Goal: Communication & Community: Answer question/provide support

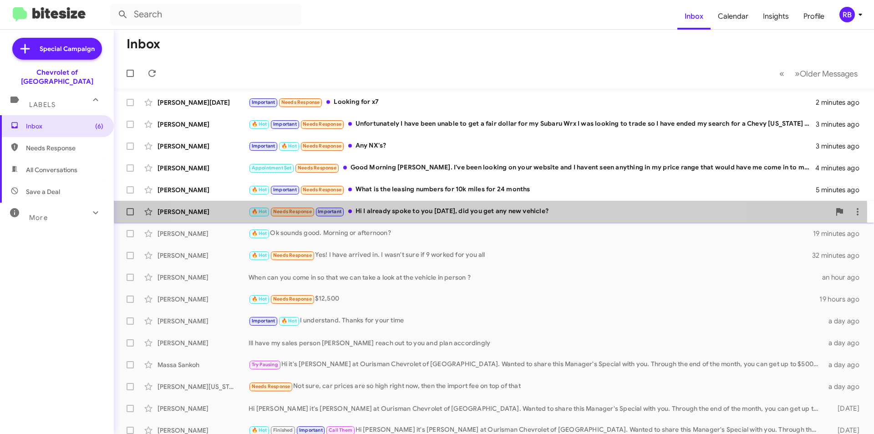
click at [460, 213] on div "🔥 Hot Needs Response Important Hi I already spoke to you [DATE], did you get an…" at bounding box center [540, 211] width 582 height 10
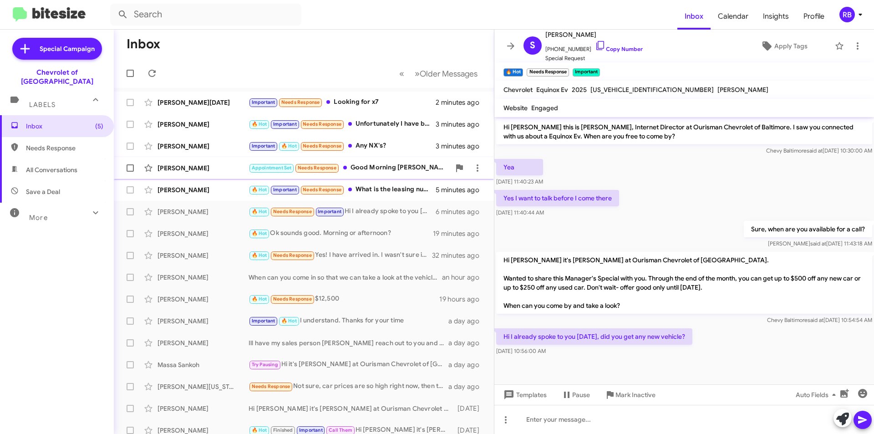
click at [404, 170] on div "Appointment Set Needs Response Good Morning [PERSON_NAME]. I've been looking on…" at bounding box center [350, 168] width 202 height 10
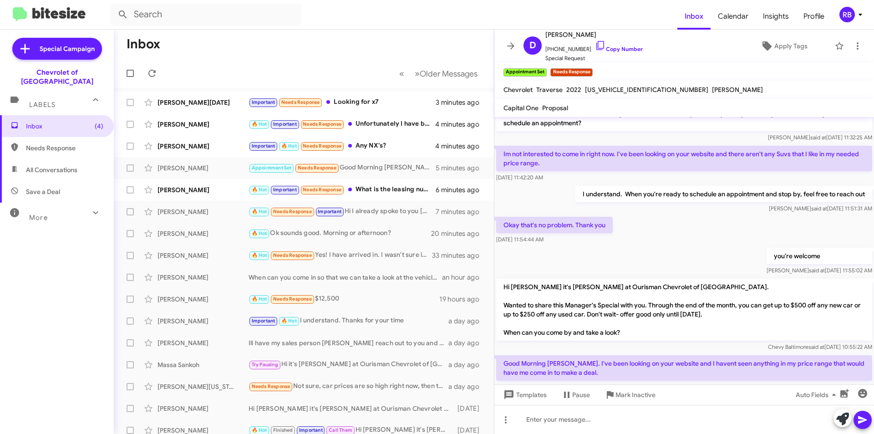
scroll to position [446, 0]
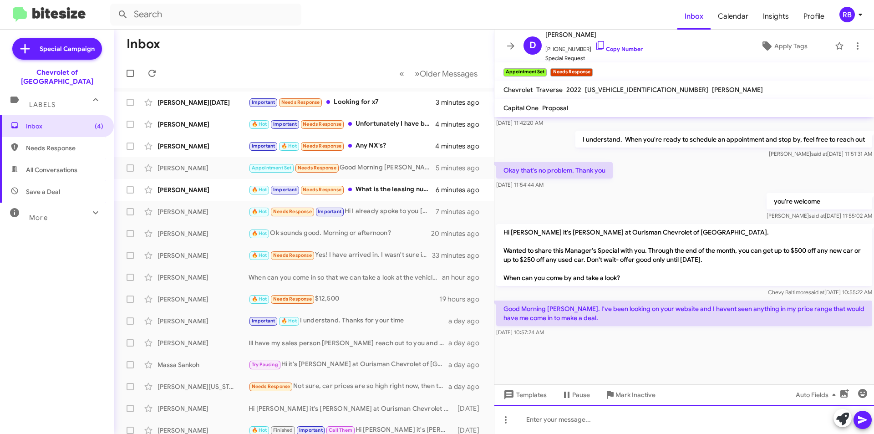
click at [548, 421] on div at bounding box center [685, 419] width 380 height 29
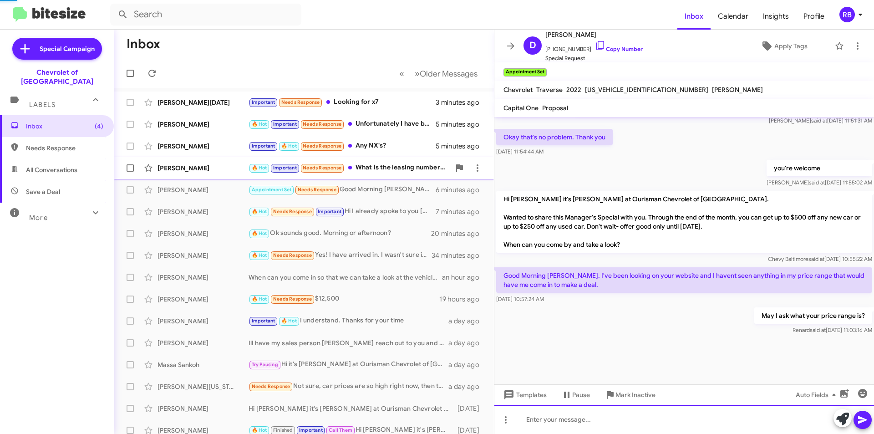
scroll to position [0, 0]
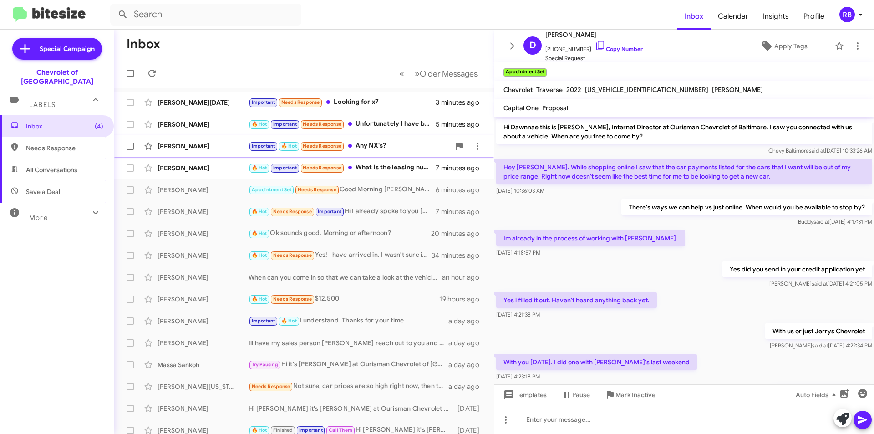
click at [403, 141] on div "Important 🔥 Hot Needs Response Any NX's?" at bounding box center [350, 146] width 202 height 10
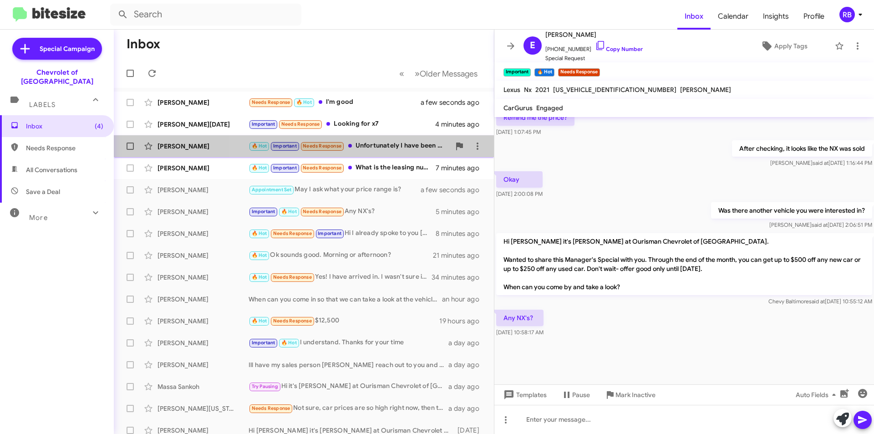
click at [407, 143] on div "🔥 Hot Important Needs Response Unfortunately I have been unable to get a fair d…" at bounding box center [350, 146] width 202 height 10
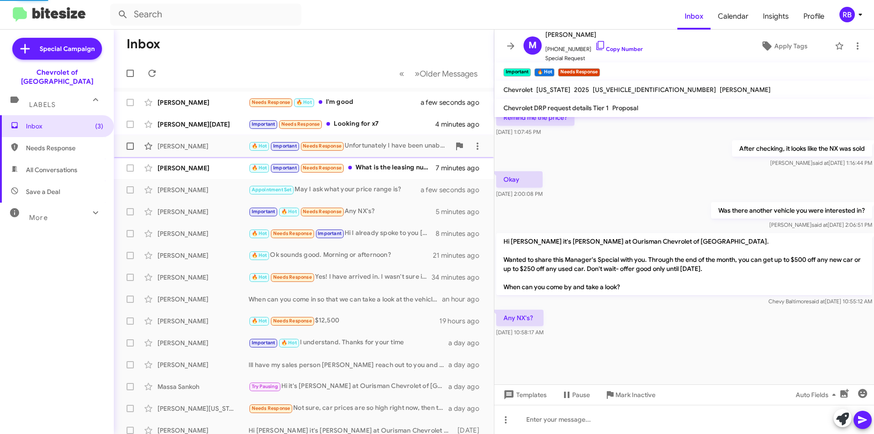
scroll to position [307, 0]
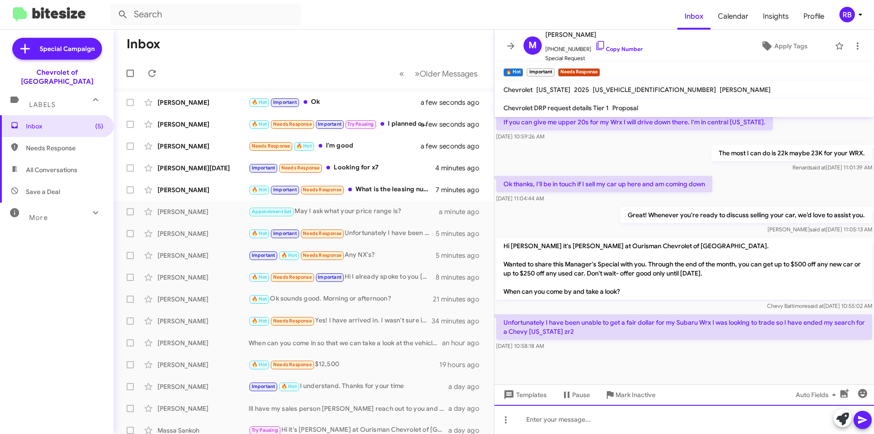
click at [546, 421] on div at bounding box center [685, 419] width 380 height 29
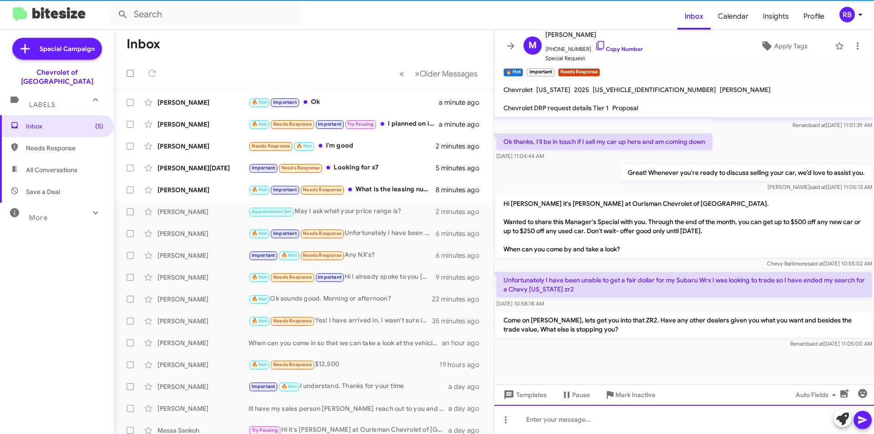
scroll to position [350, 0]
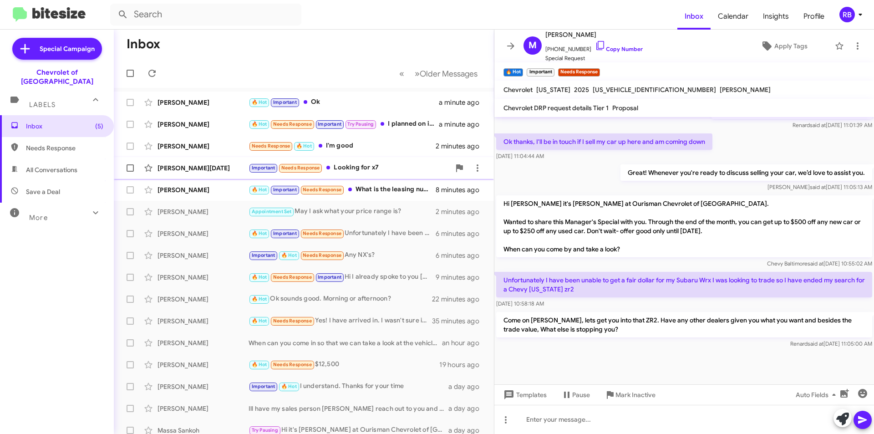
click at [387, 168] on div "Important Needs Response Looking for x7" at bounding box center [350, 168] width 202 height 10
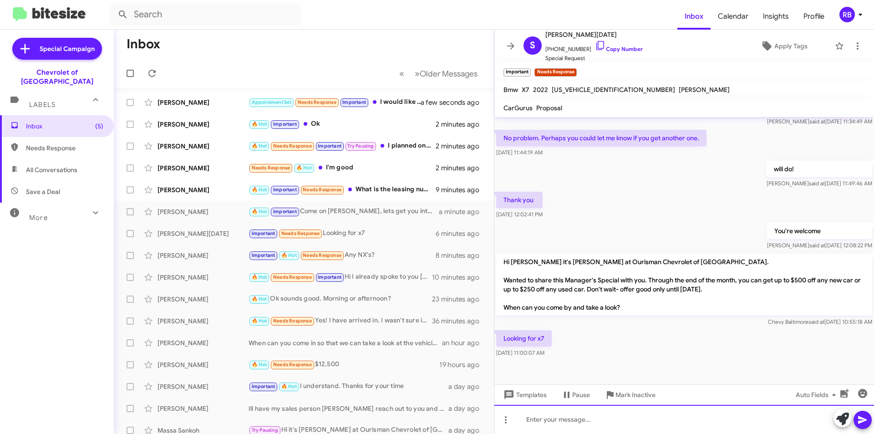
click at [524, 422] on div at bounding box center [685, 419] width 380 height 29
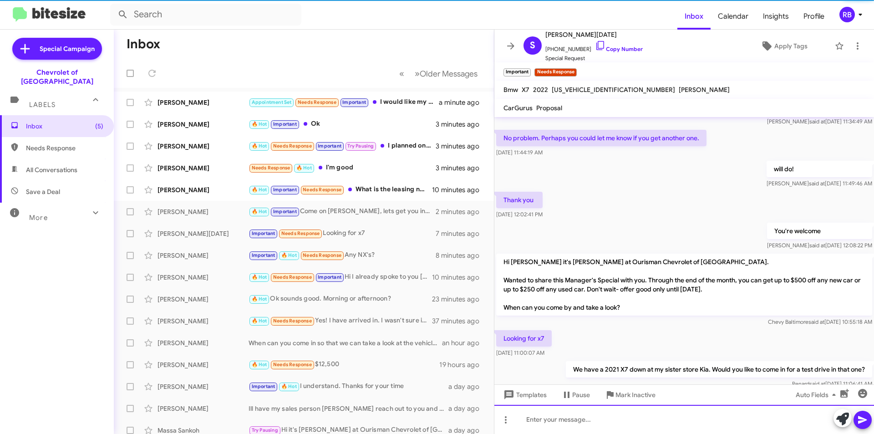
scroll to position [0, 0]
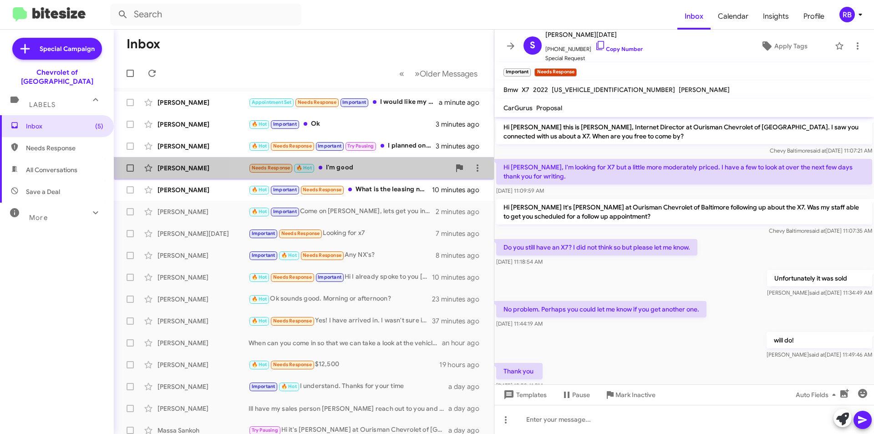
click at [395, 163] on div "Needs Response 🔥 Hot I'm good" at bounding box center [350, 168] width 202 height 10
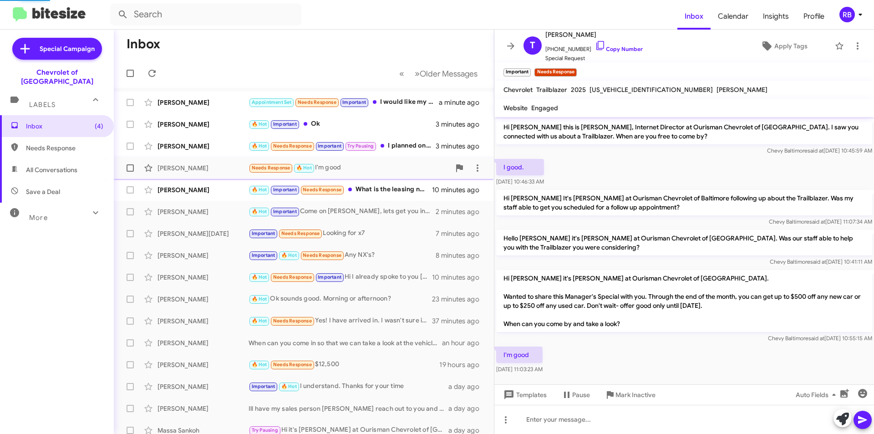
scroll to position [5, 0]
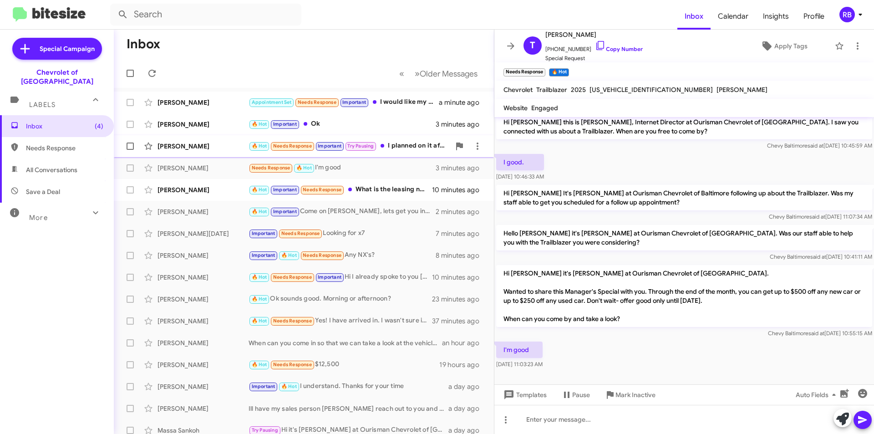
click at [406, 146] on div "🔥 Hot Needs Response Important Try Pausing I planned on it after work [DATE], b…" at bounding box center [350, 146] width 202 height 10
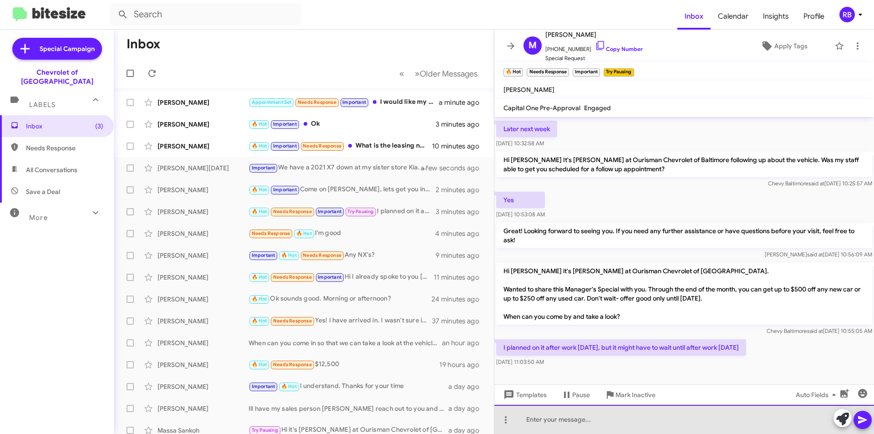
click at [552, 420] on div at bounding box center [685, 419] width 380 height 29
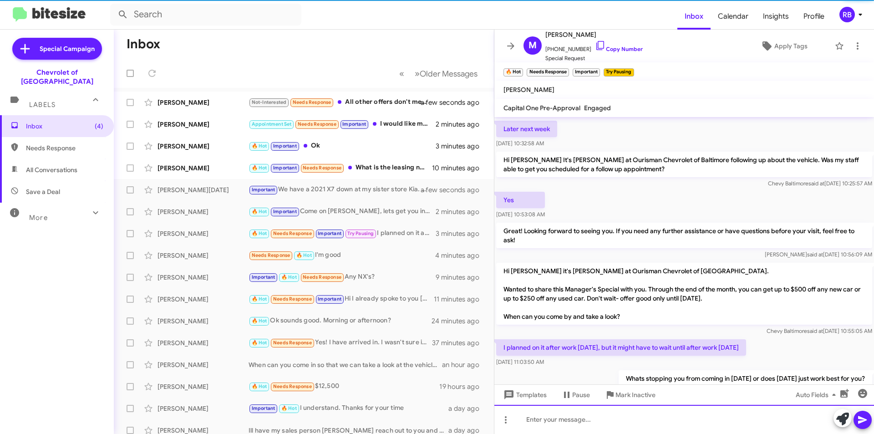
scroll to position [72, 0]
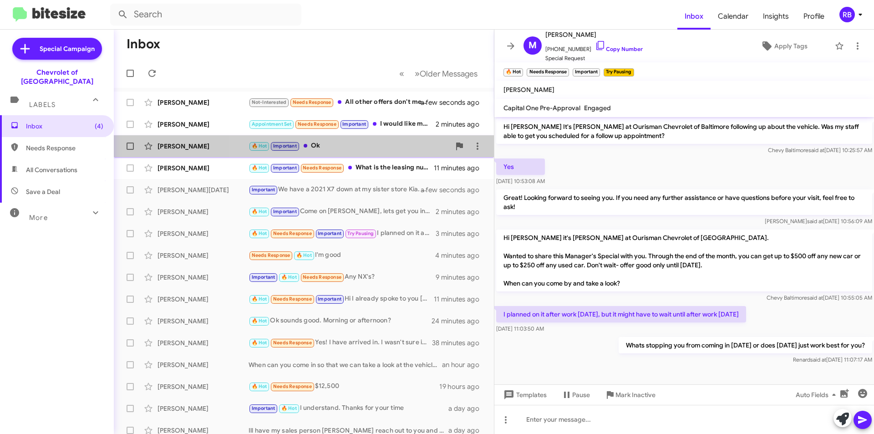
click at [388, 148] on div "🔥 Hot Important Ok" at bounding box center [350, 146] width 202 height 10
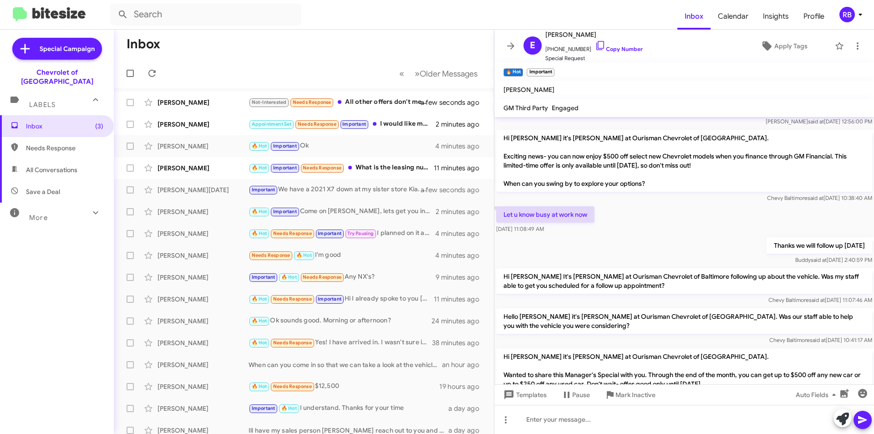
scroll to position [477, 0]
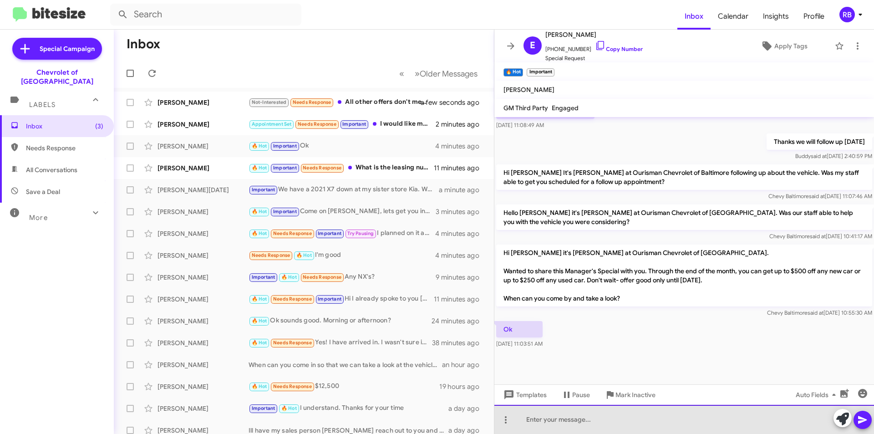
click at [543, 421] on div at bounding box center [685, 419] width 380 height 29
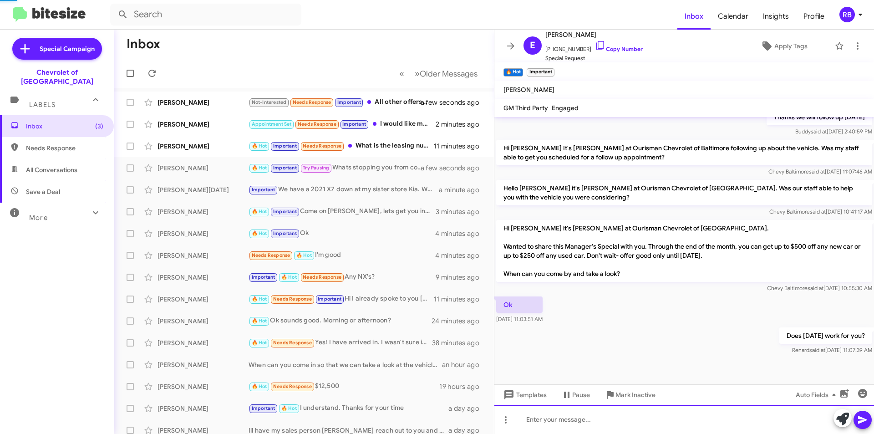
scroll to position [511, 0]
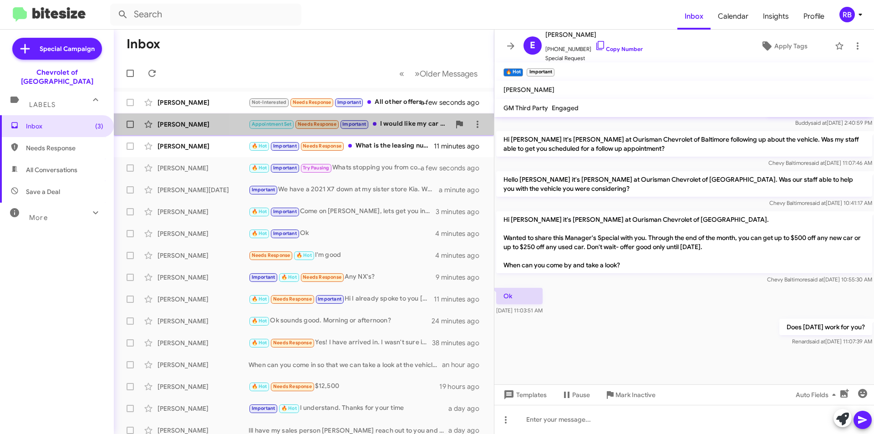
click at [398, 123] on div "Appointment Set Needs Response Important I would like my car payment to be unde…" at bounding box center [350, 124] width 202 height 10
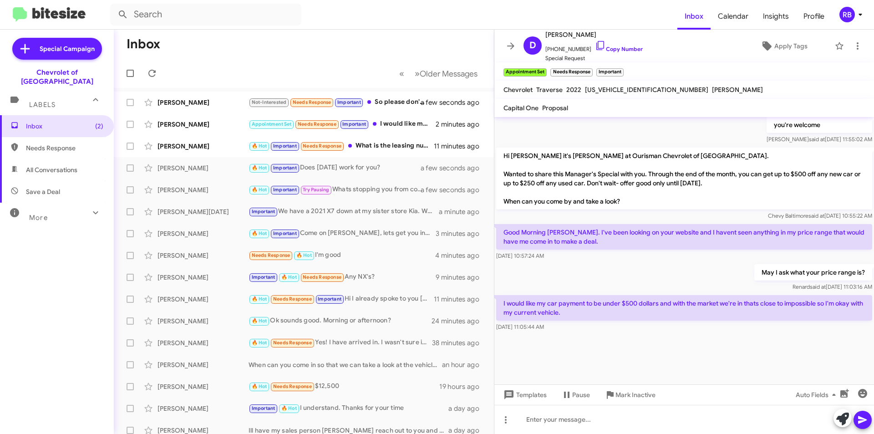
scroll to position [839, 0]
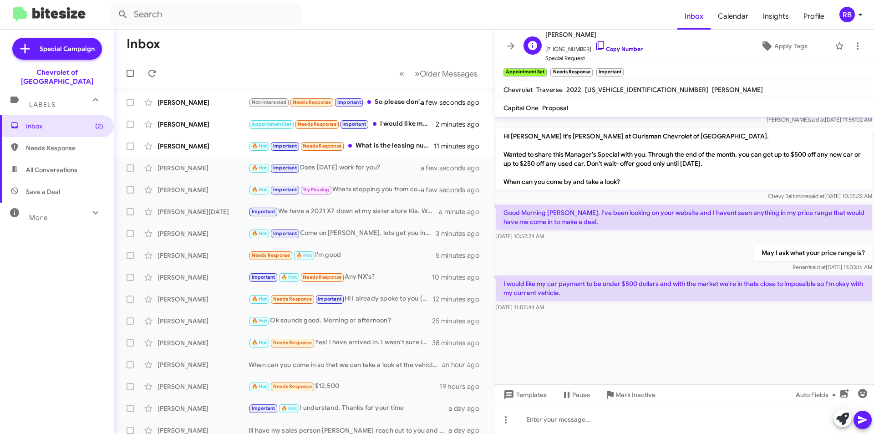
click at [618, 51] on link "Copy Number" at bounding box center [619, 49] width 48 height 7
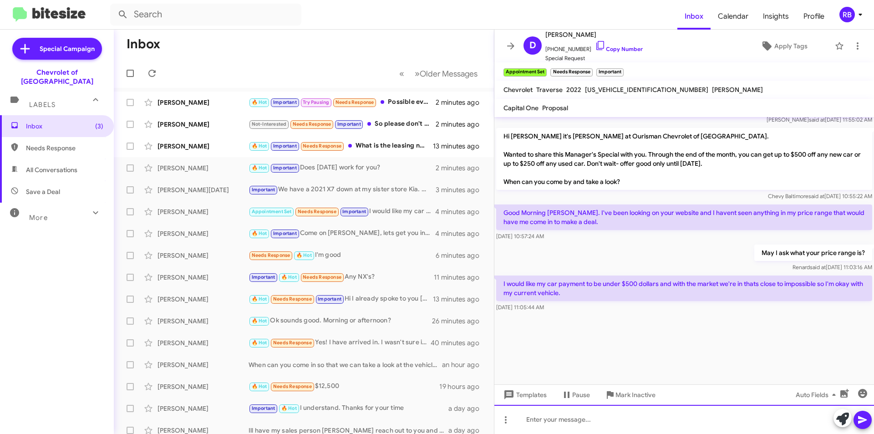
click at [554, 422] on div at bounding box center [685, 419] width 380 height 29
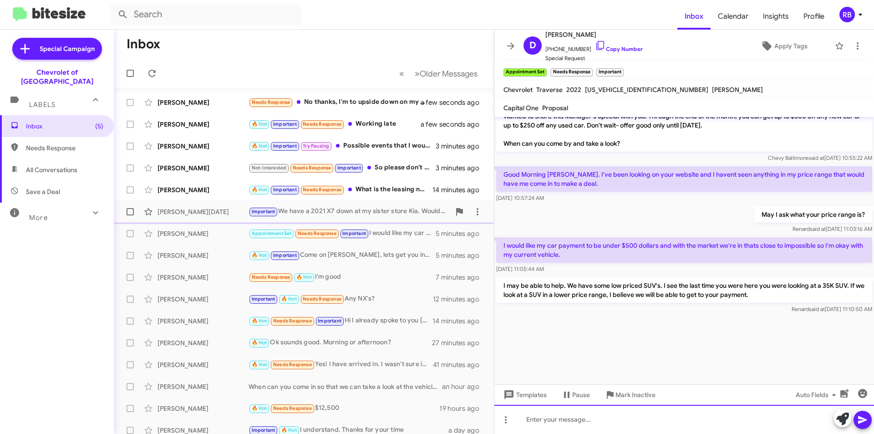
scroll to position [882, 0]
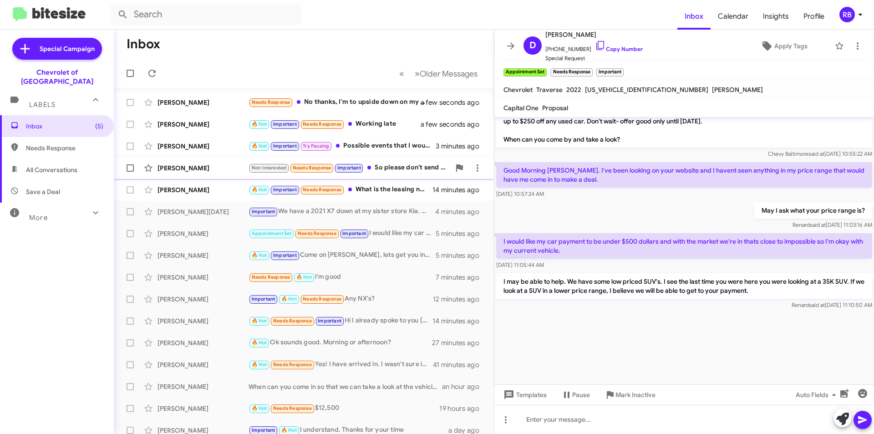
click at [401, 168] on div "Not-Interested Needs Response Important So please don't send me anything other …" at bounding box center [350, 168] width 202 height 10
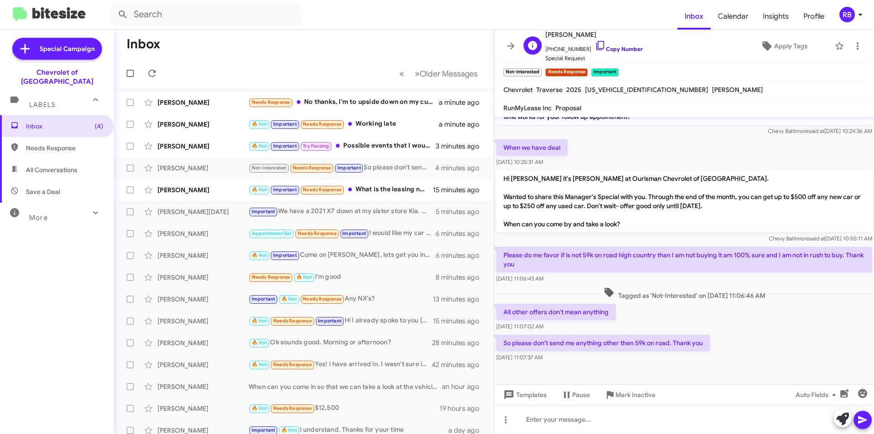
click at [620, 48] on link "Copy Number" at bounding box center [619, 49] width 48 height 7
click at [625, 51] on link "Copy Number" at bounding box center [619, 49] width 48 height 7
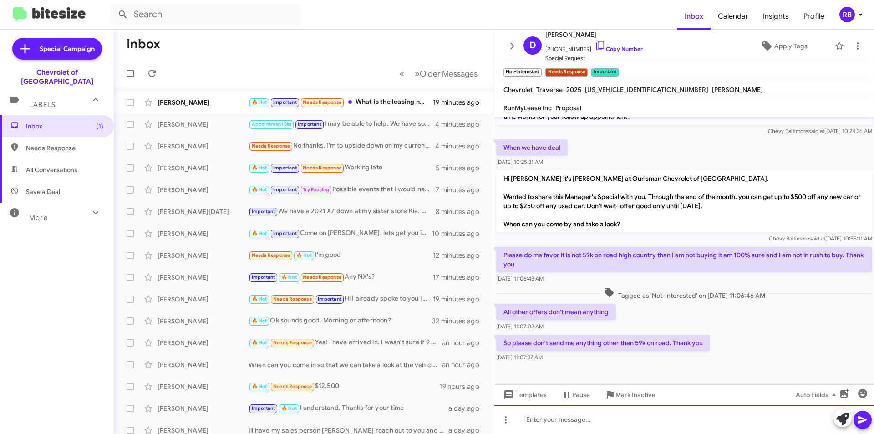
click at [533, 416] on div at bounding box center [685, 419] width 380 height 29
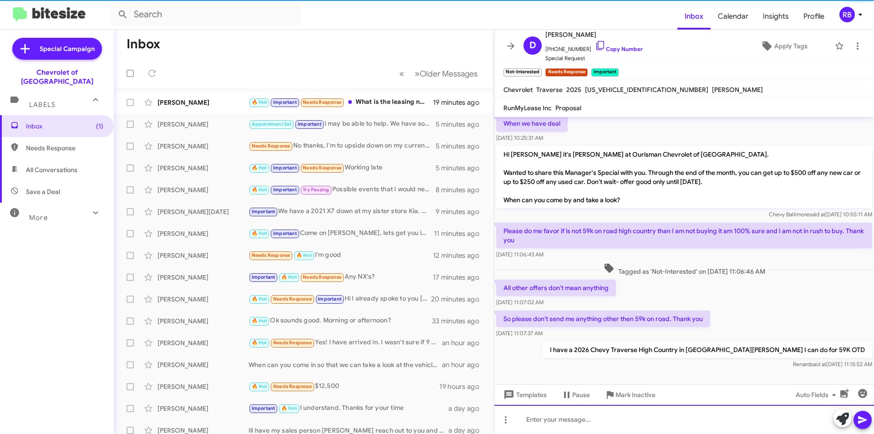
scroll to position [124, 0]
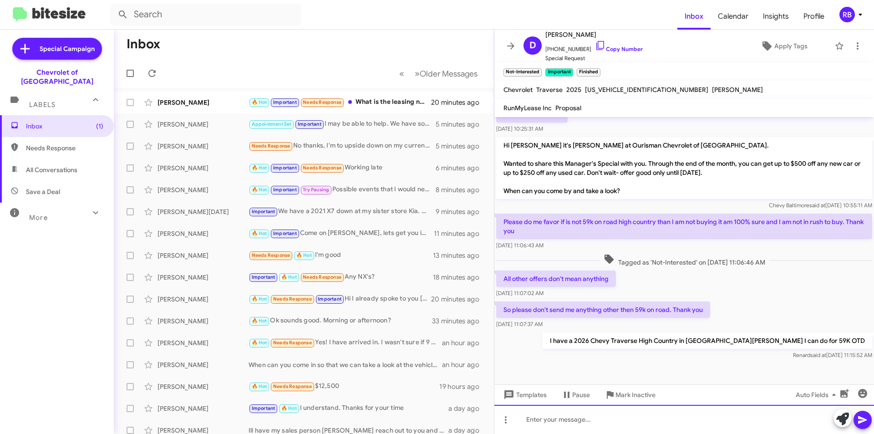
click at [551, 419] on div at bounding box center [685, 419] width 380 height 29
click at [866, 418] on icon at bounding box center [863, 419] width 11 height 11
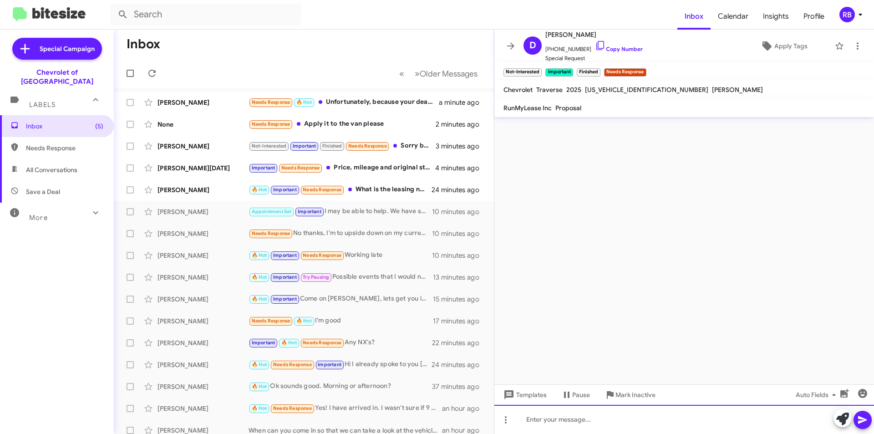
scroll to position [0, 0]
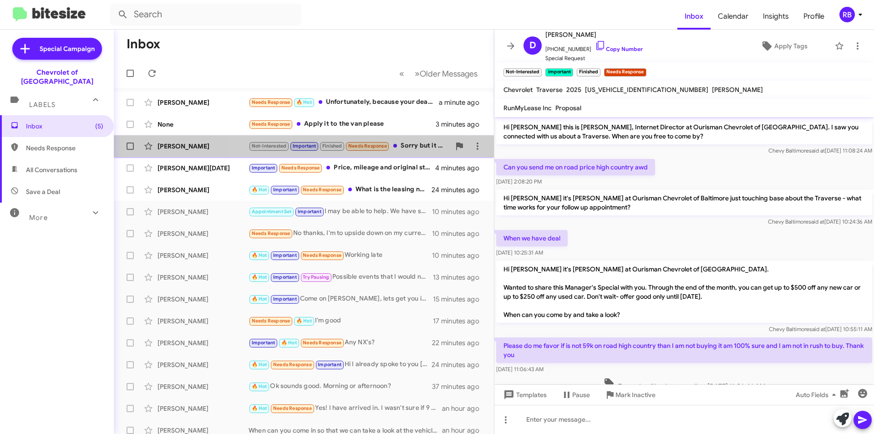
click at [434, 148] on div "Not-Interested Important Finished Needs Response Sorry but it need to be awd an…" at bounding box center [350, 146] width 202 height 10
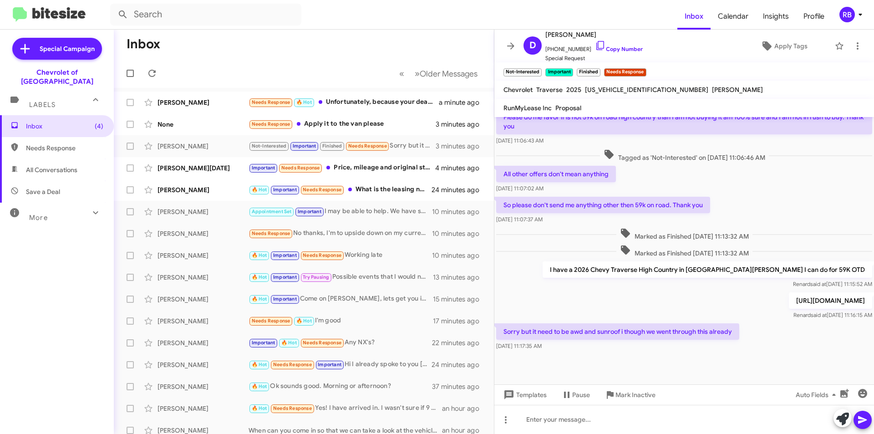
scroll to position [238, 0]
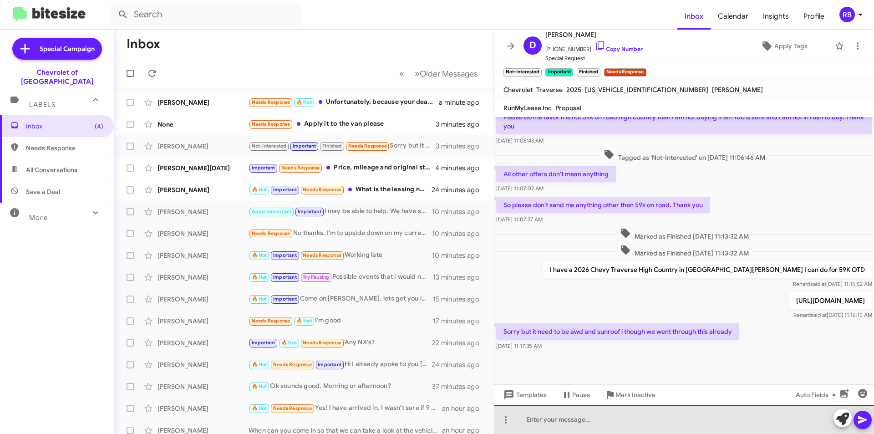
click at [527, 420] on div at bounding box center [685, 419] width 380 height 29
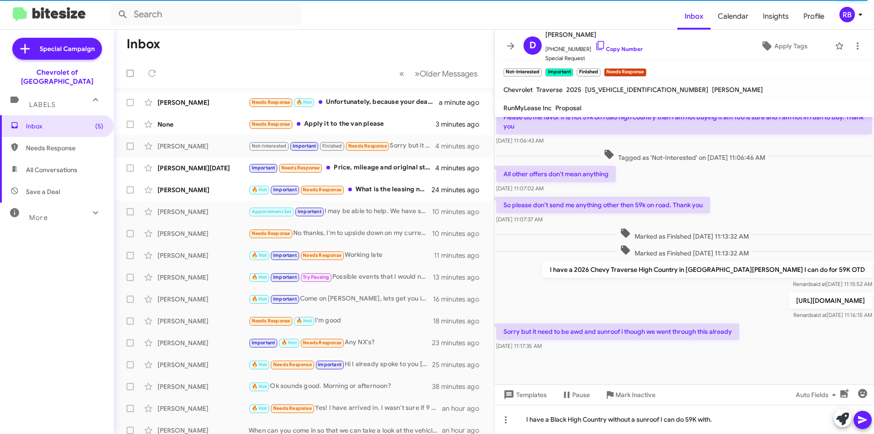
click at [865, 423] on icon at bounding box center [863, 419] width 11 height 11
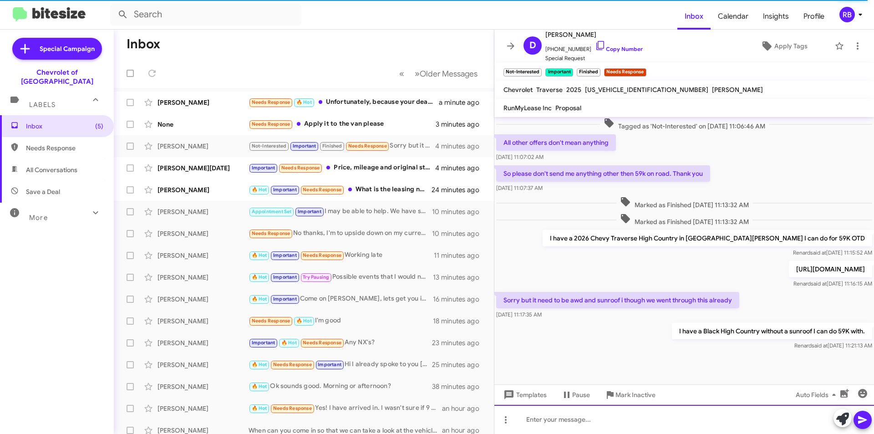
scroll to position [271, 0]
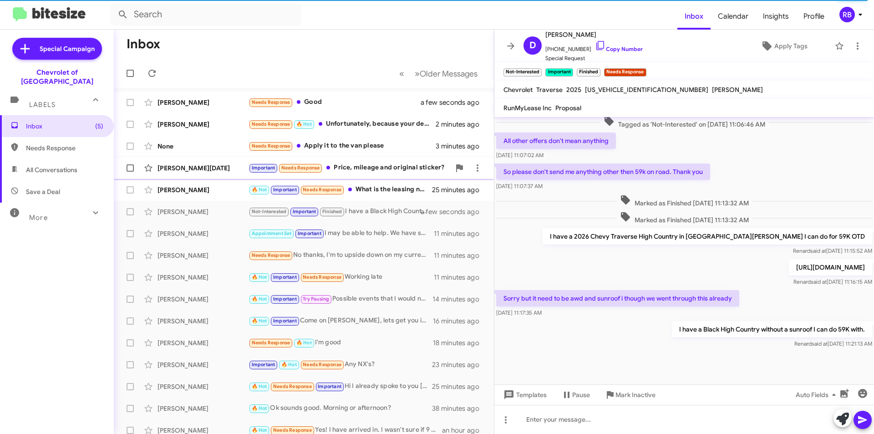
click at [399, 167] on div "Important Needs Response Price, mileage and original sticker?" at bounding box center [350, 168] width 202 height 10
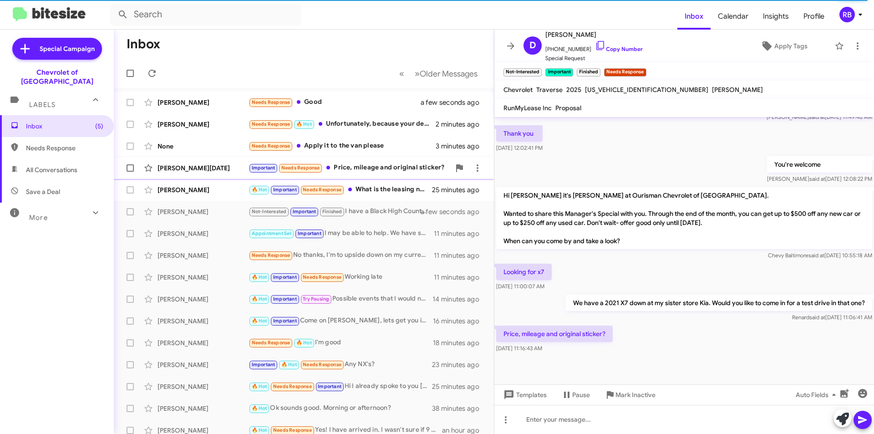
scroll to position [238, 0]
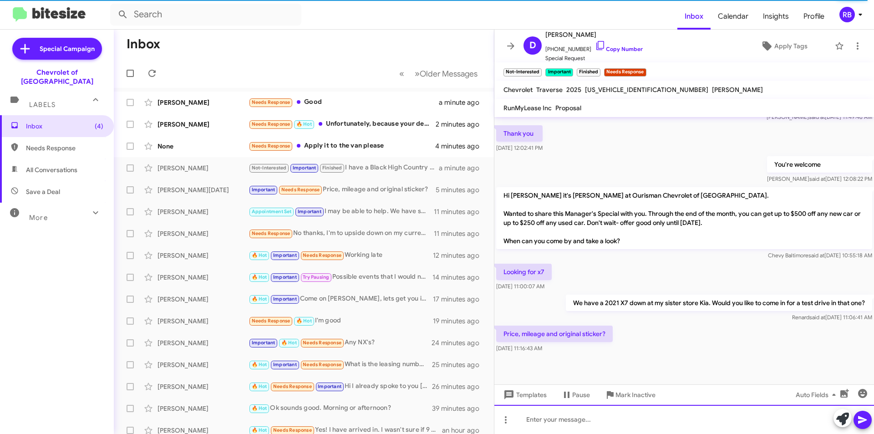
click at [548, 421] on div at bounding box center [685, 419] width 380 height 29
click at [868, 420] on icon at bounding box center [863, 419] width 11 height 11
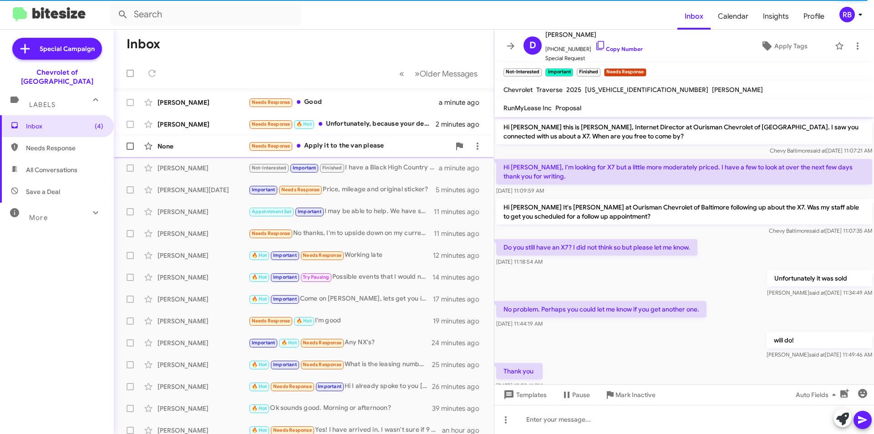
click at [412, 146] on div "Needs Response Apply it to the van please" at bounding box center [350, 146] width 202 height 10
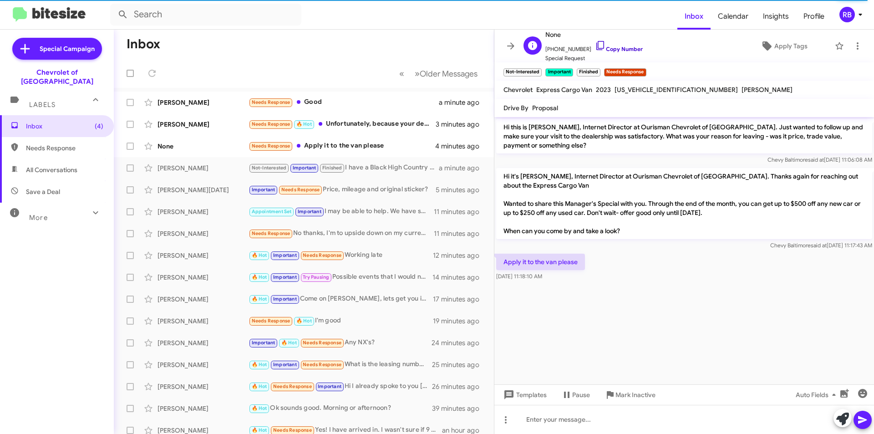
click at [622, 49] on link "Copy Number" at bounding box center [619, 49] width 48 height 7
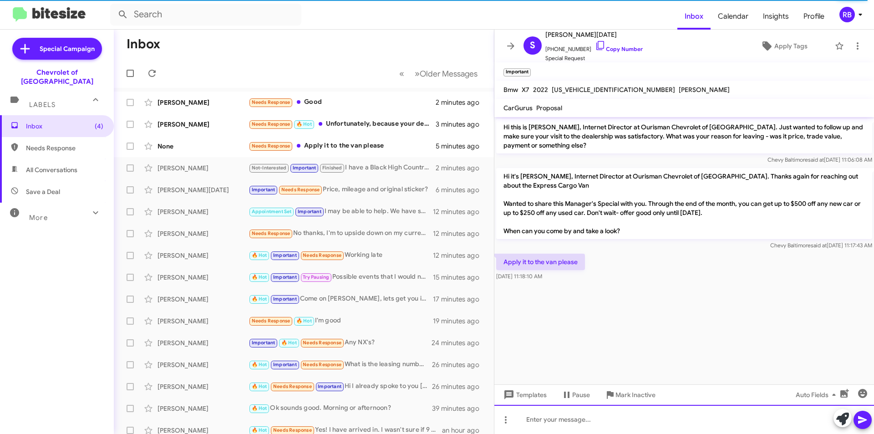
click at [548, 419] on div at bounding box center [685, 419] width 380 height 29
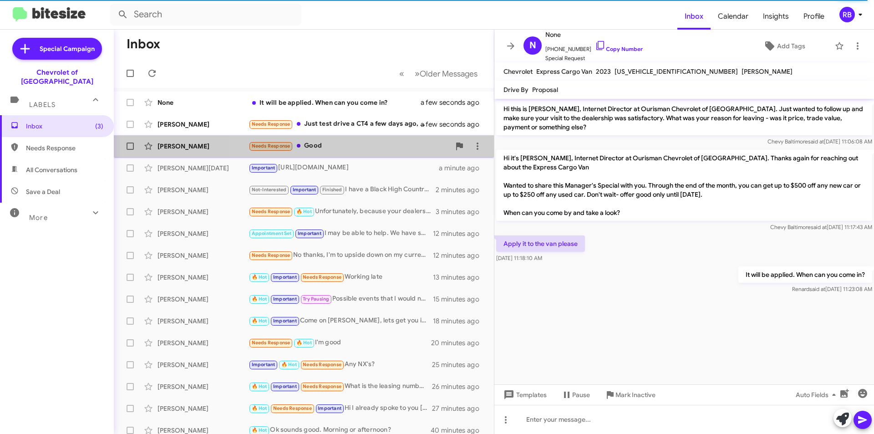
click at [376, 146] on div "Needs Response Good" at bounding box center [350, 146] width 202 height 10
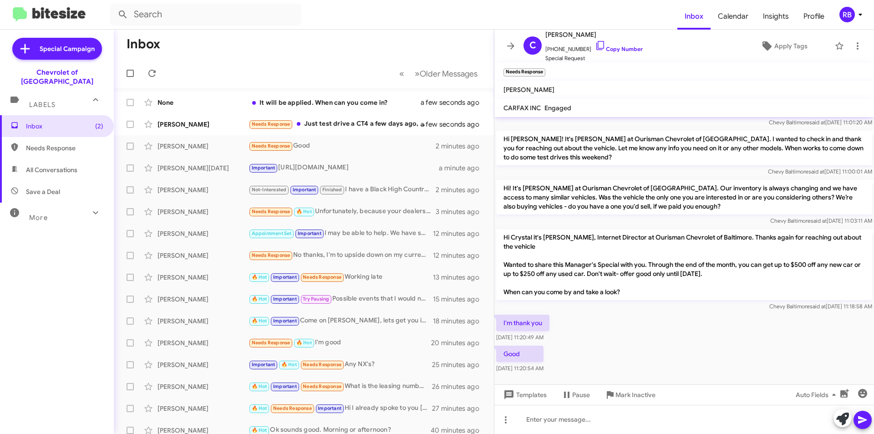
scroll to position [120, 0]
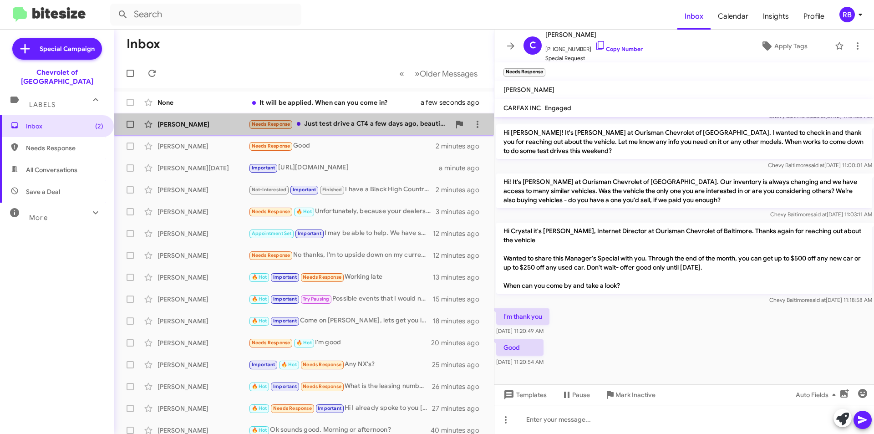
click at [391, 125] on div "Needs Response Just test drive a CT4 a few days ago, beautiful car, just too sm…" at bounding box center [350, 124] width 202 height 10
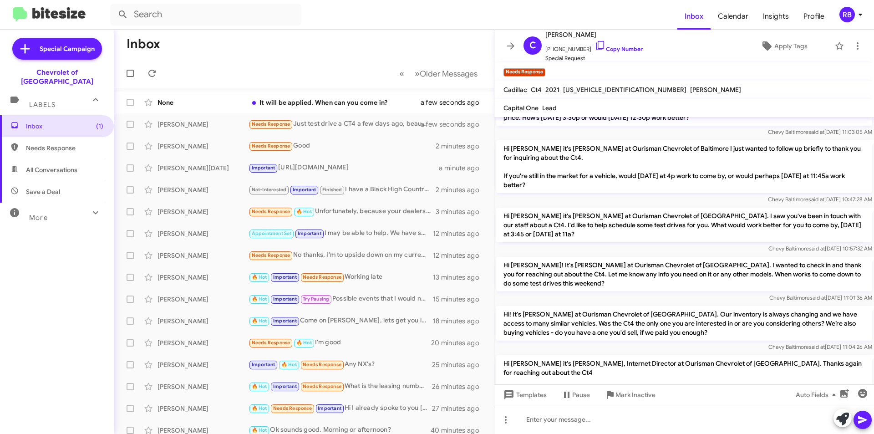
scroll to position [702, 0]
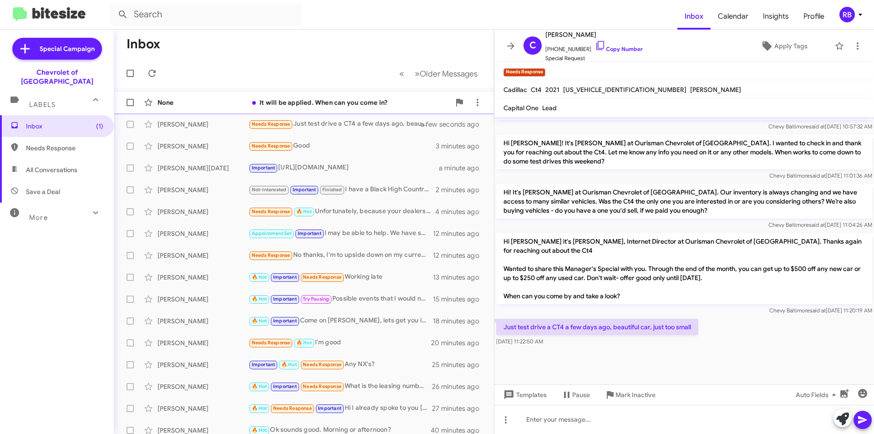
click at [366, 100] on div "It will be applied. When can you come in?" at bounding box center [350, 102] width 202 height 9
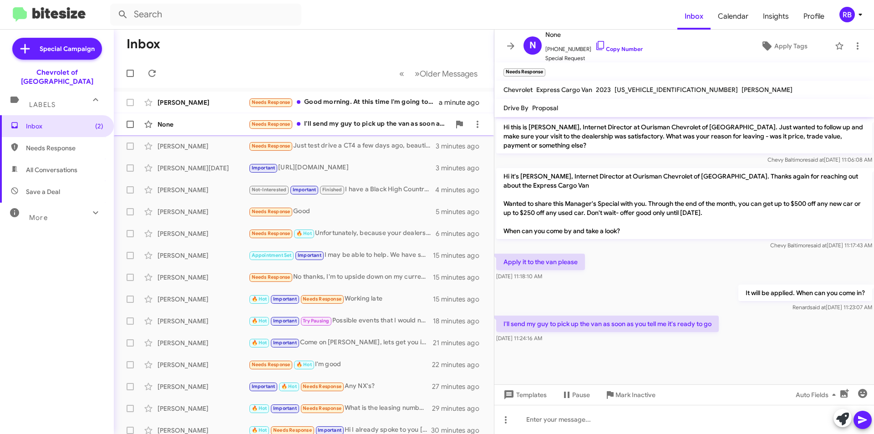
click at [374, 123] on div "Needs Response I'll send my guy to pick up the van as soon as you tell me it's …" at bounding box center [350, 124] width 202 height 10
click at [370, 98] on div "Needs Response Good morning. At this time I'm going to wait a bit. I'm looking …" at bounding box center [350, 102] width 202 height 10
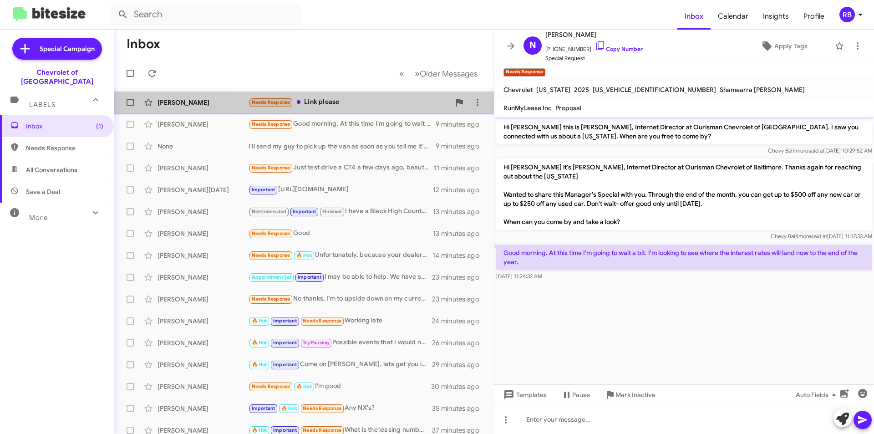
click at [363, 104] on div "Needs Response Link please" at bounding box center [350, 102] width 202 height 10
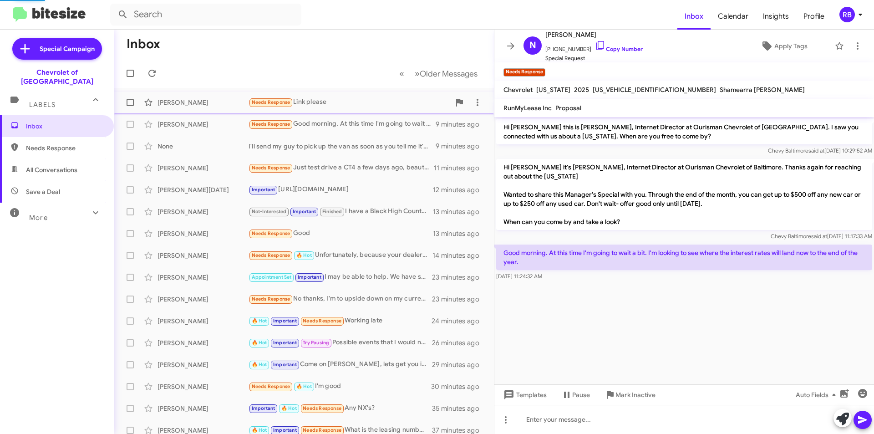
scroll to position [29, 0]
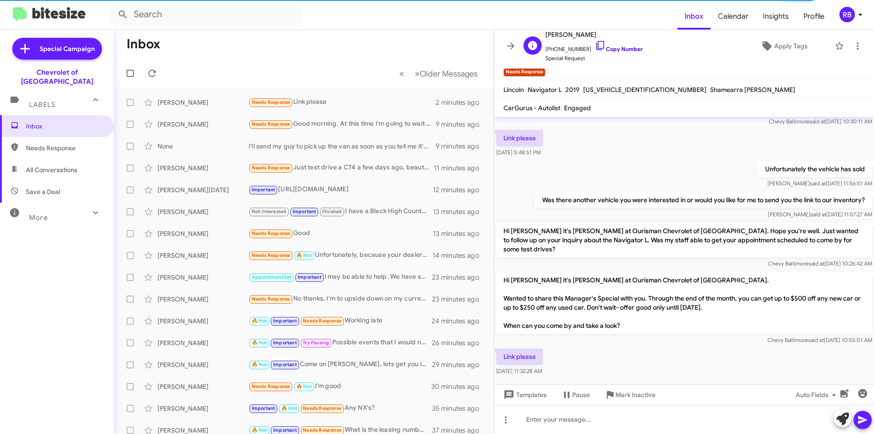
click at [623, 48] on link "Copy Number" at bounding box center [619, 49] width 48 height 7
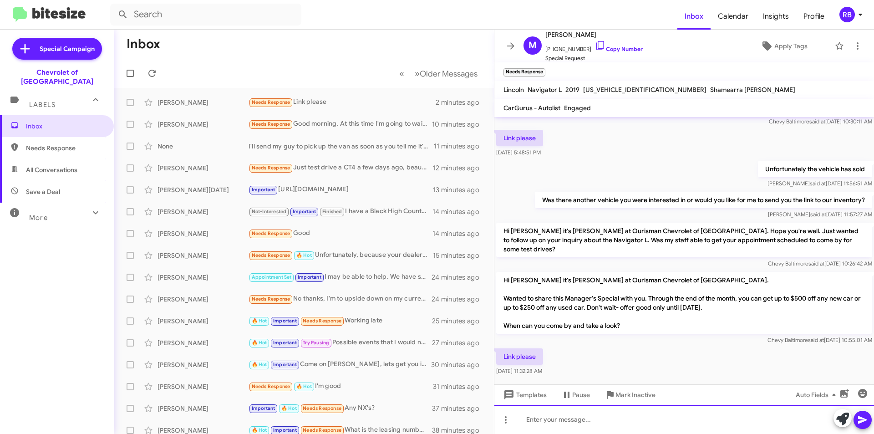
click at [560, 421] on div at bounding box center [685, 419] width 380 height 29
paste div
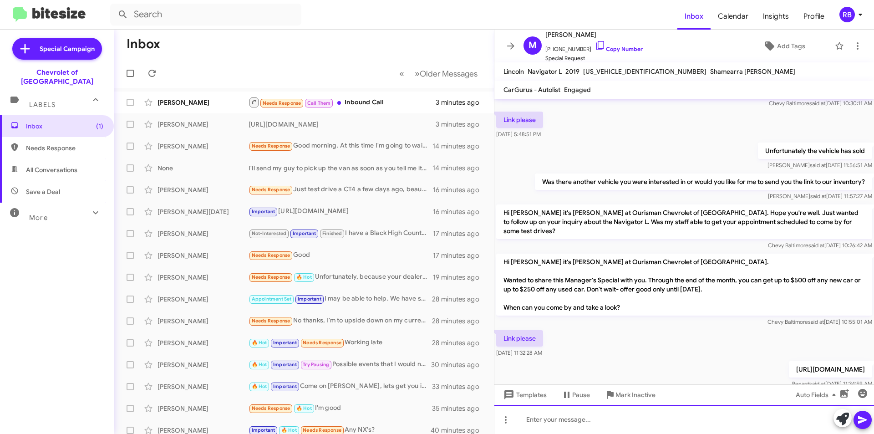
scroll to position [53, 0]
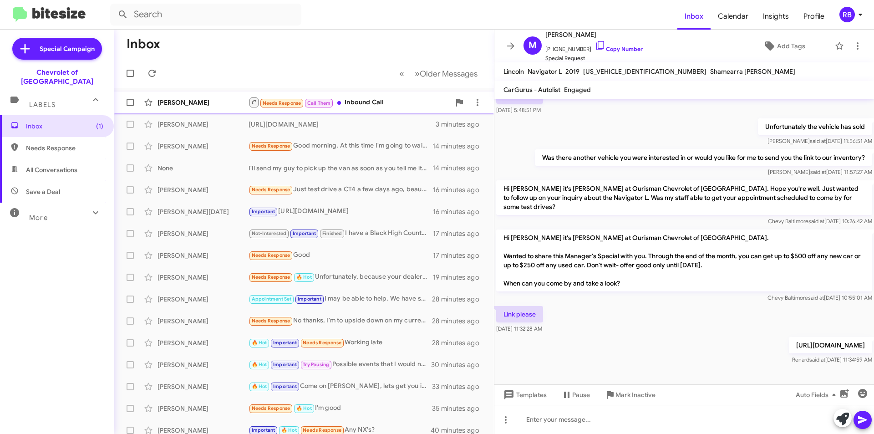
click at [394, 103] on div "Needs Response Call Them Inbound Call" at bounding box center [350, 102] width 202 height 11
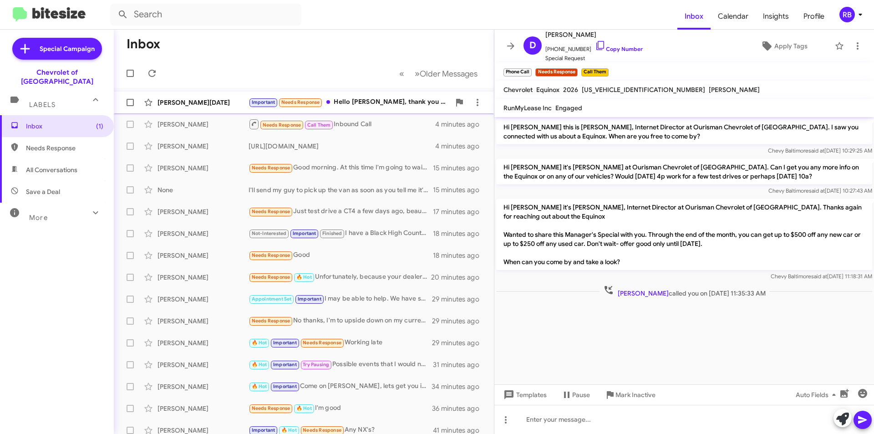
click at [387, 101] on div "Important Needs Response Hello Erik, thank you for sending me those things. You…" at bounding box center [350, 102] width 202 height 10
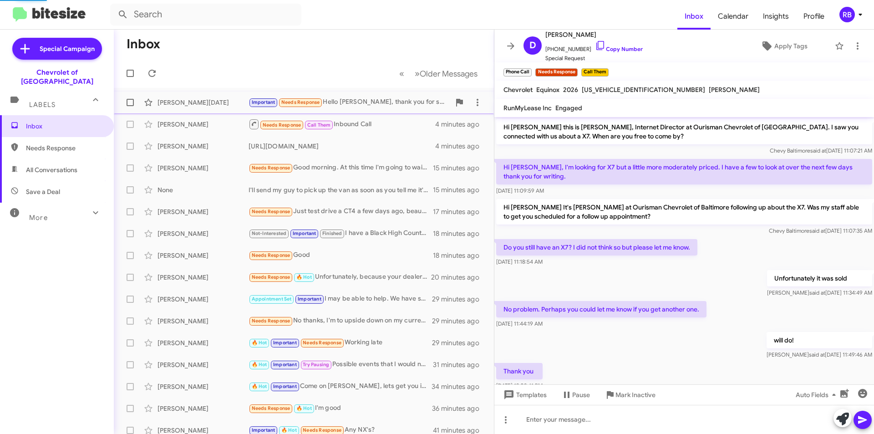
scroll to position [304, 0]
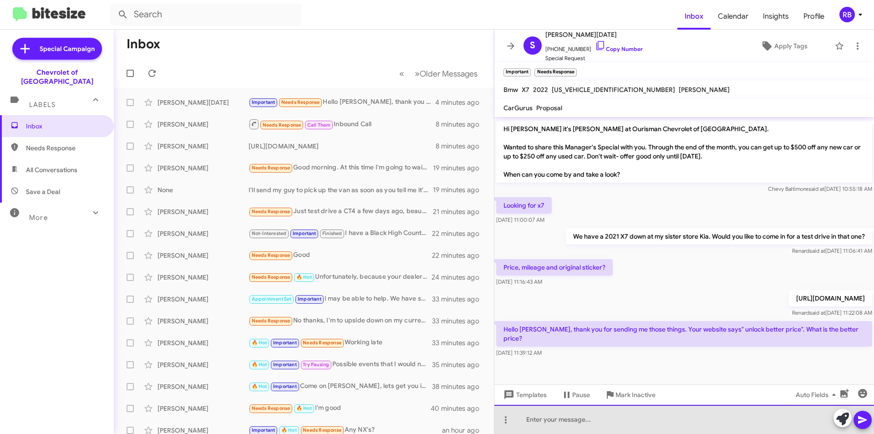
click at [545, 423] on div at bounding box center [685, 419] width 380 height 29
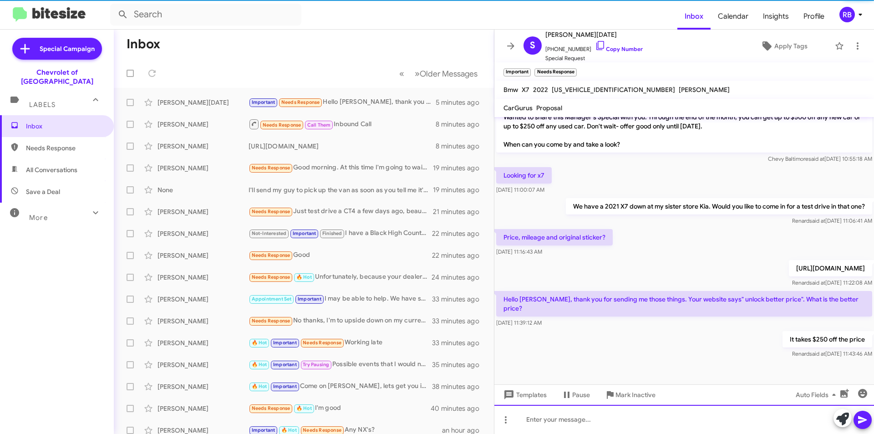
scroll to position [337, 0]
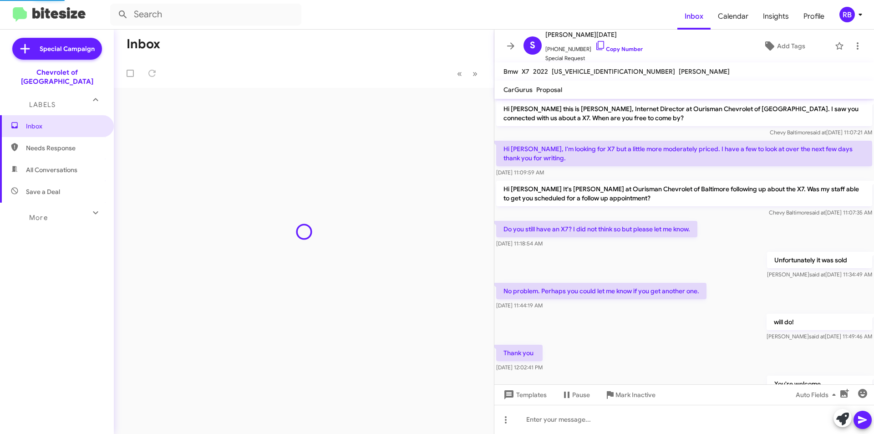
scroll to position [319, 0]
